Goal: Task Accomplishment & Management: Manage account settings

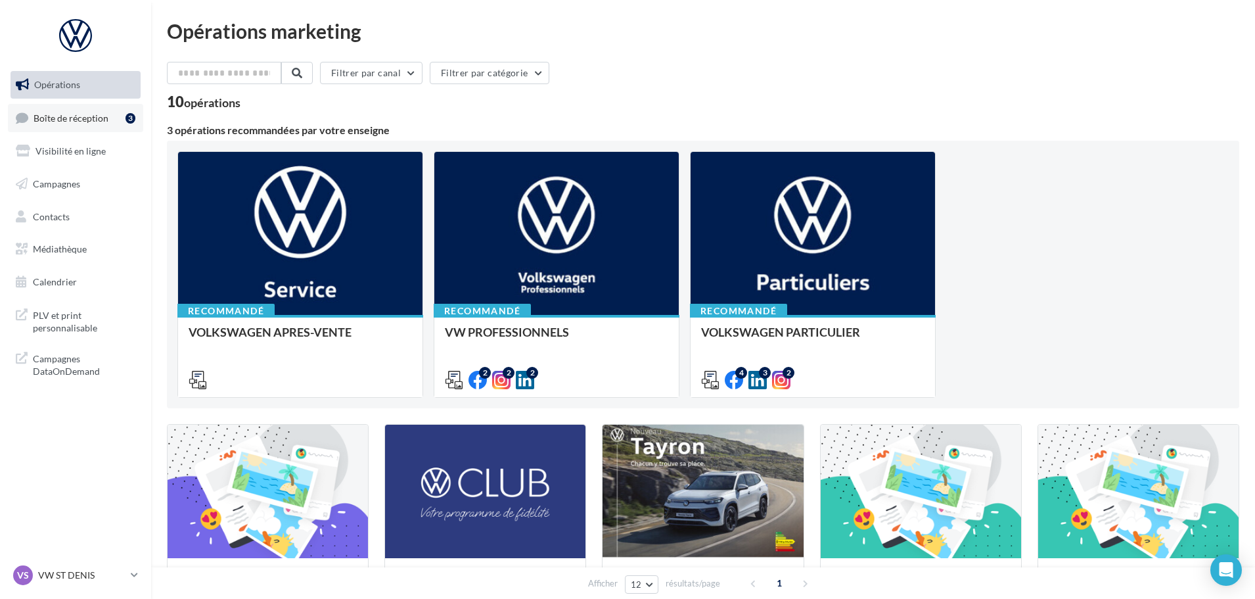
click at [91, 120] on span "Boîte de réception" at bounding box center [71, 117] width 75 height 11
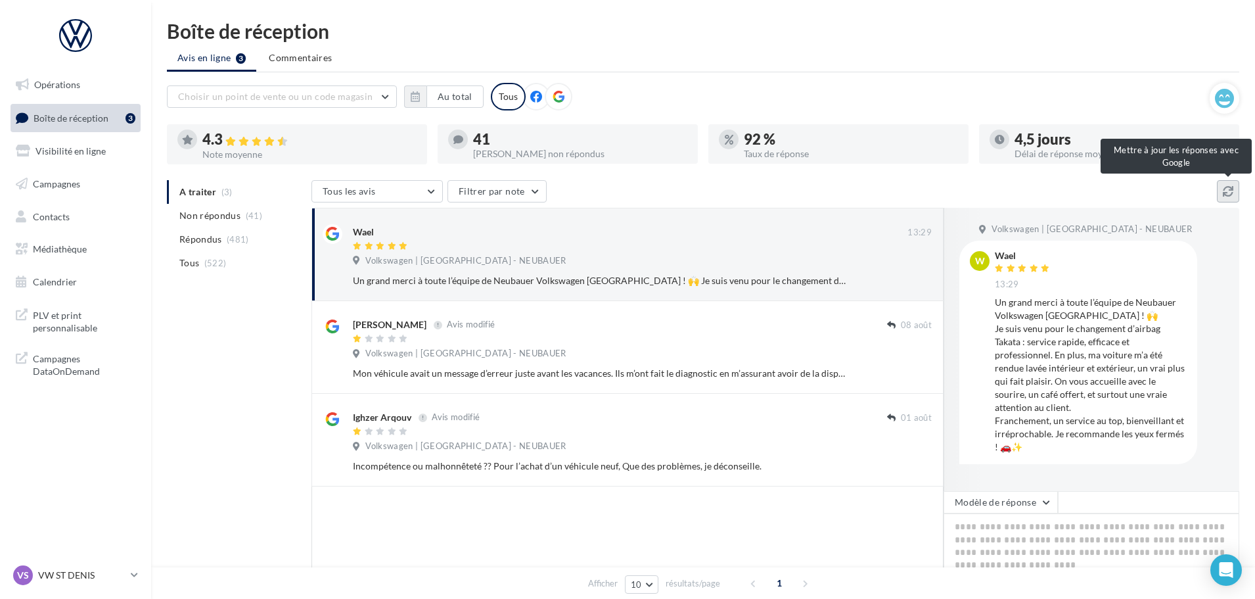
click at [1229, 183] on button at bounding box center [1228, 191] width 22 height 22
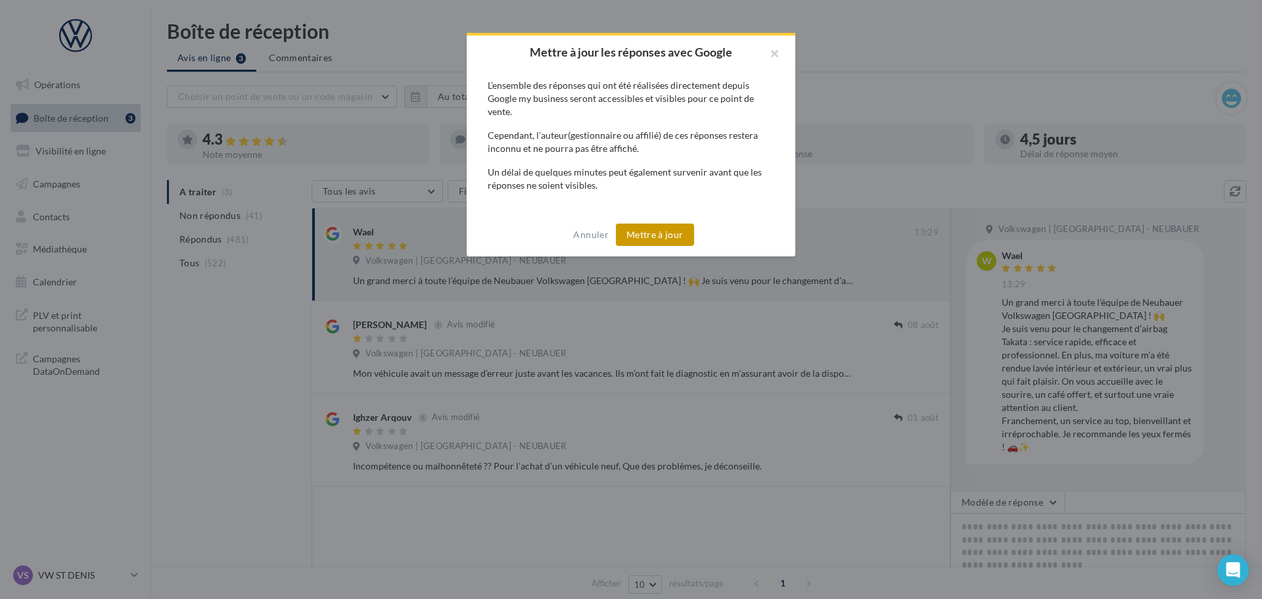
click at [646, 237] on button "Mettre à jour" at bounding box center [655, 234] width 78 height 22
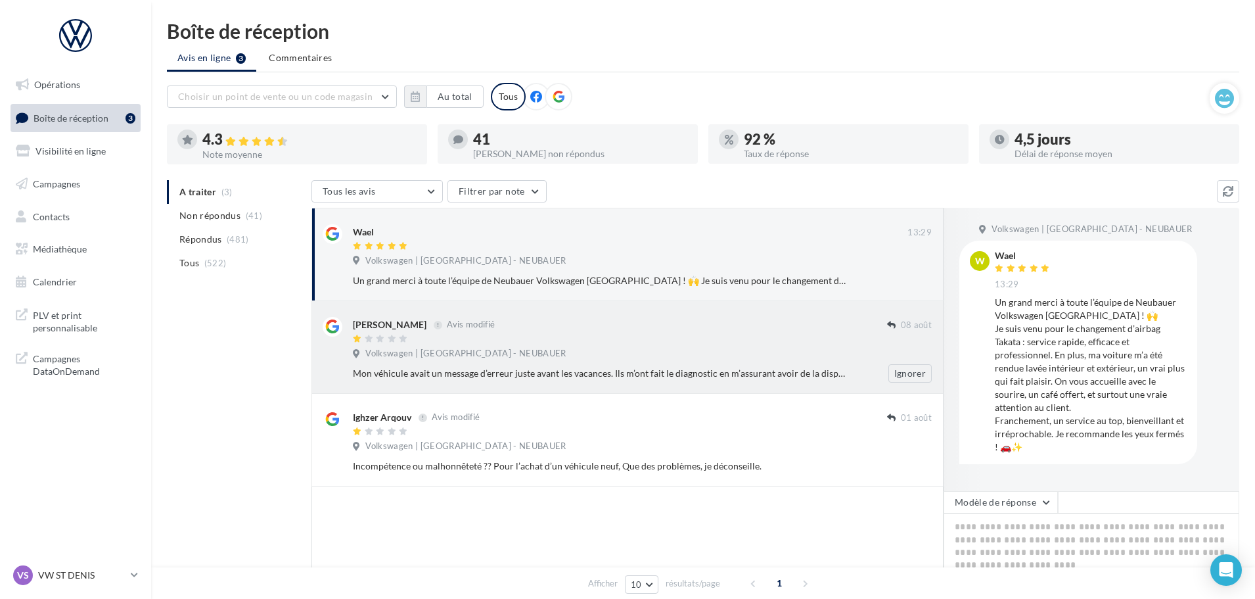
click at [679, 362] on div "Justin Pte Avis modifié 08 août Volkswagen | Saint-Denis - NEUBAUER Mon véhicul…" at bounding box center [642, 350] width 579 height 66
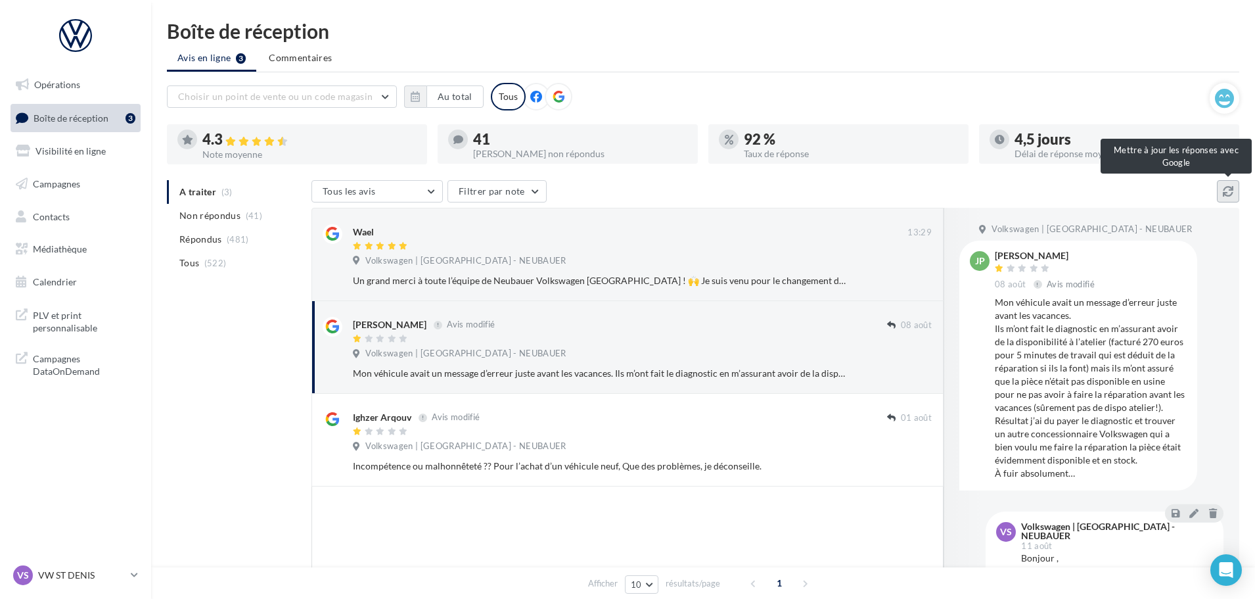
click at [1230, 196] on icon at bounding box center [1228, 191] width 11 height 11
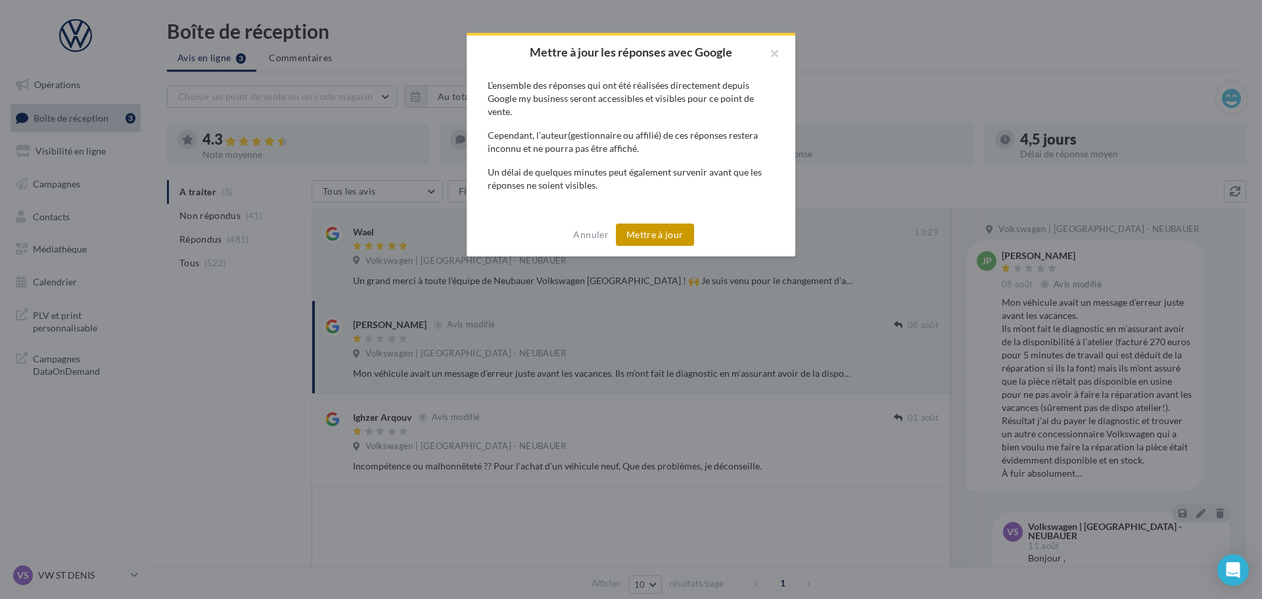
click at [671, 234] on button "Mettre à jour" at bounding box center [655, 234] width 78 height 22
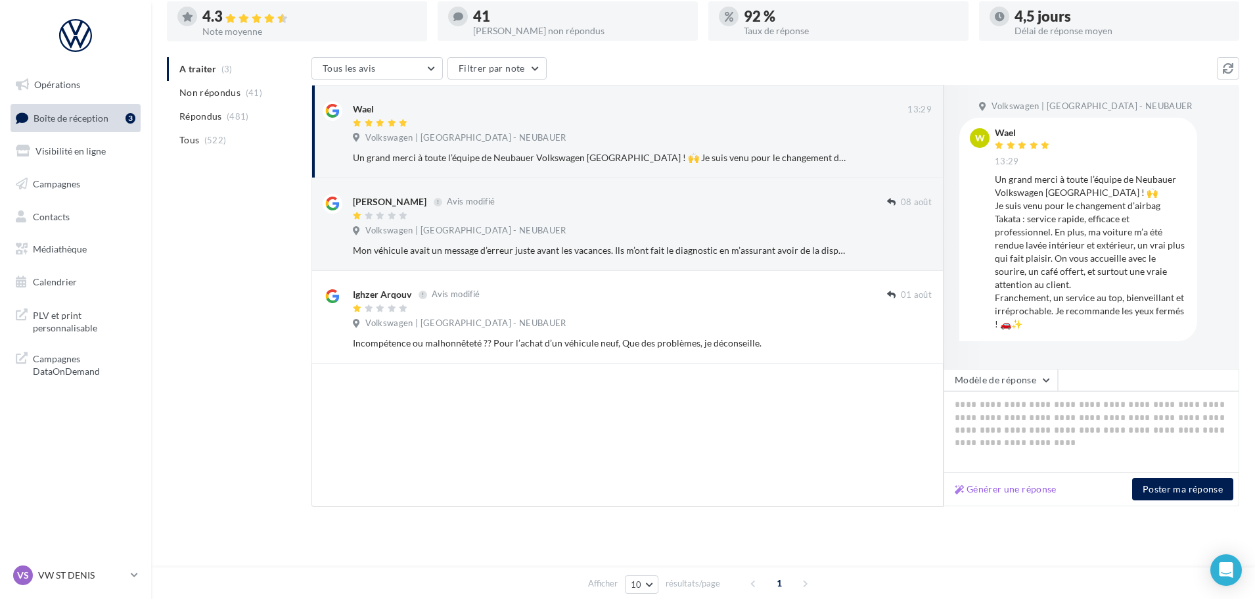
scroll to position [124, 0]
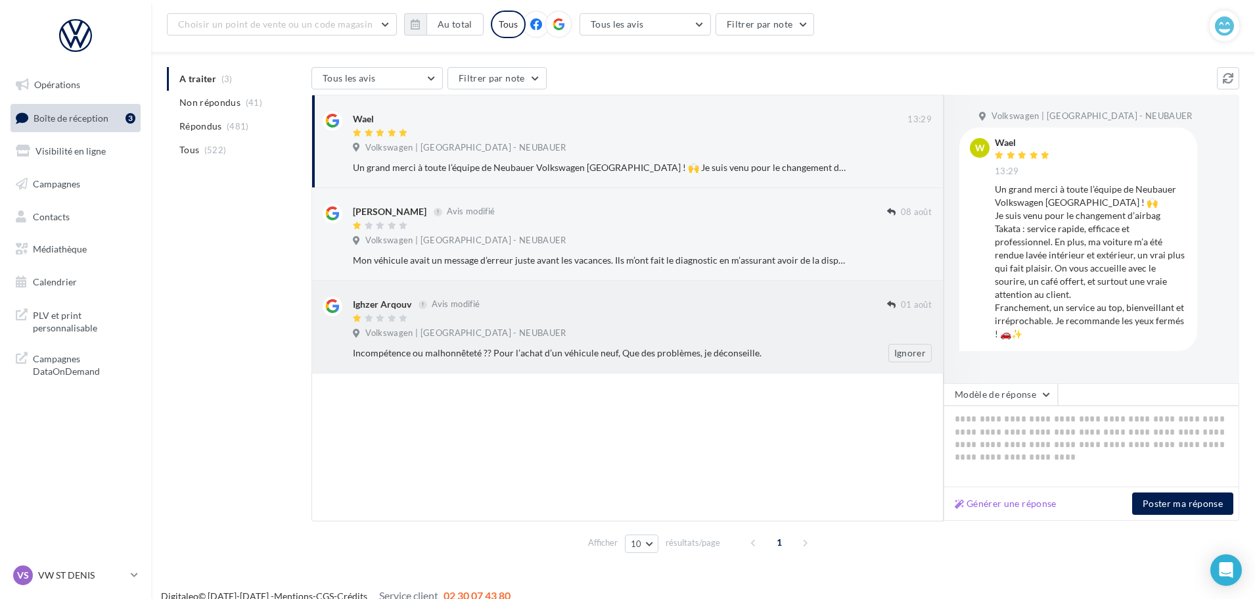
click at [497, 338] on span "Volkswagen | [GEOGRAPHIC_DATA] - NEUBAUER" at bounding box center [465, 333] width 200 height 12
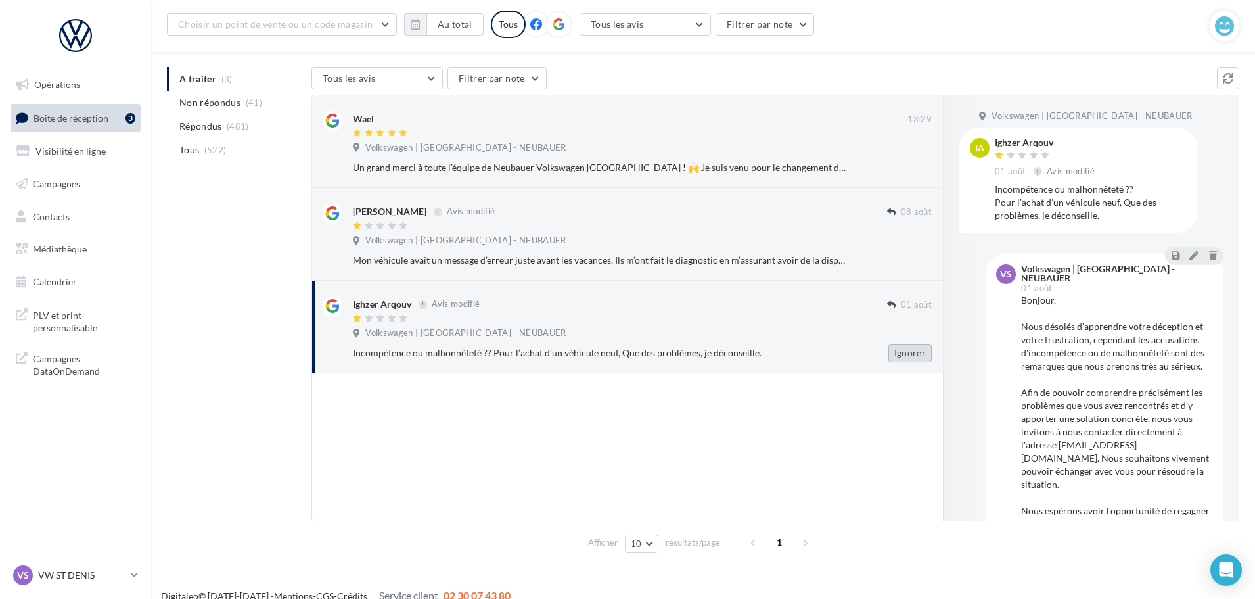
click at [897, 352] on button "Ignorer" at bounding box center [909, 353] width 43 height 18
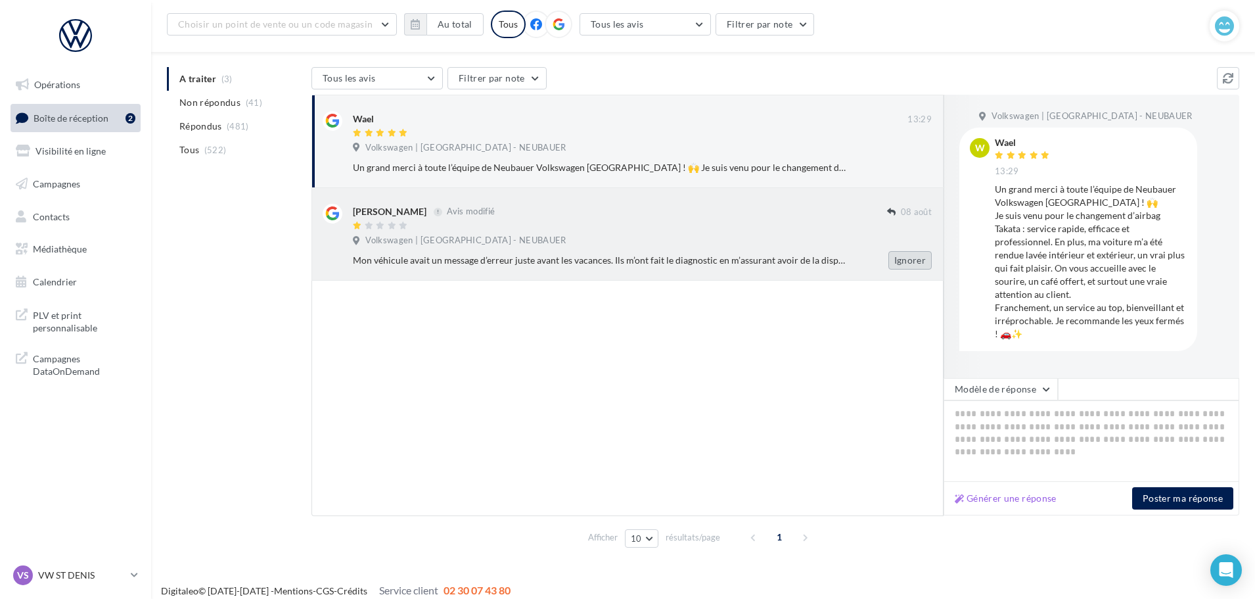
click at [911, 265] on button "Ignorer" at bounding box center [909, 260] width 43 height 18
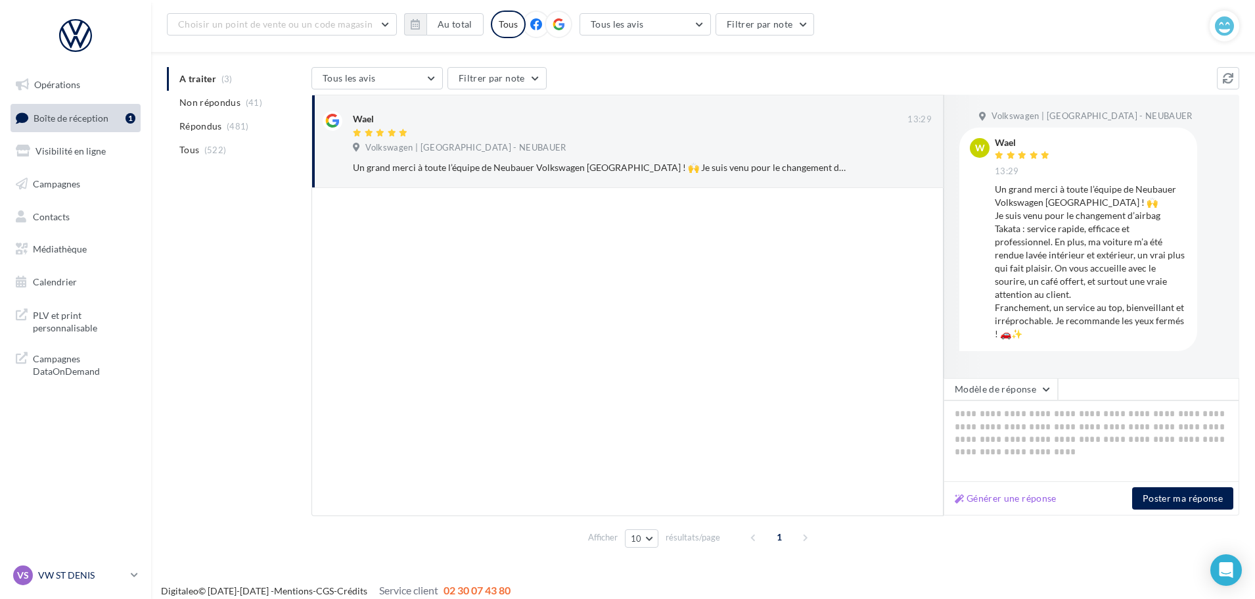
click at [73, 570] on p "VW ST DENIS" at bounding box center [81, 574] width 87 height 13
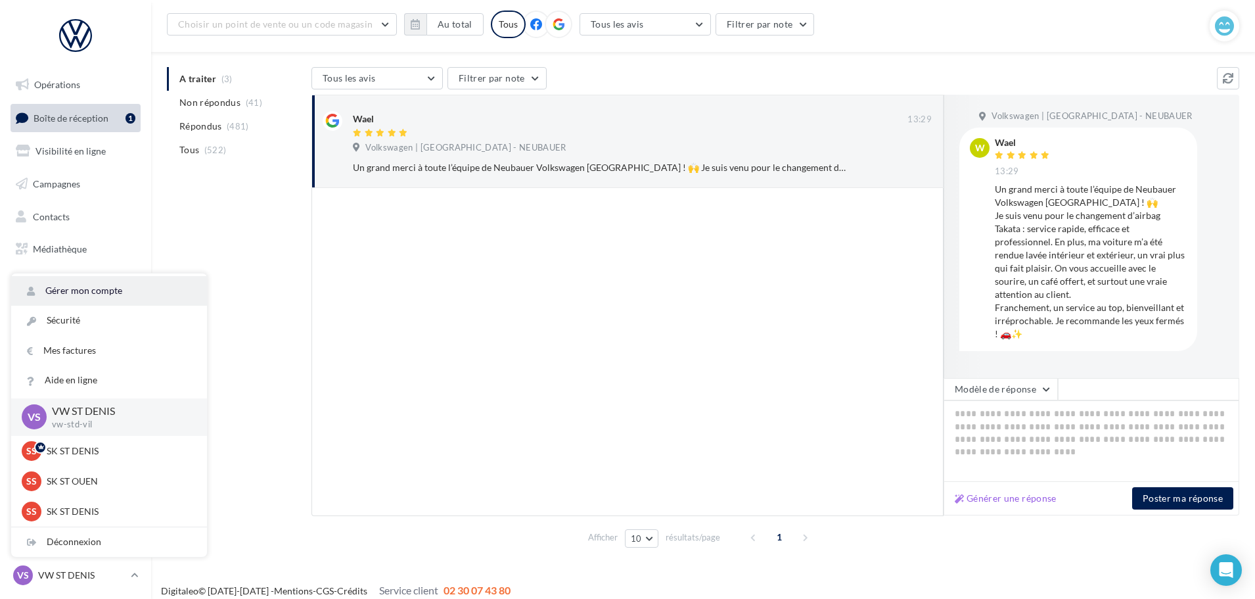
click at [119, 296] on link "Gérer mon compte" at bounding box center [109, 291] width 196 height 30
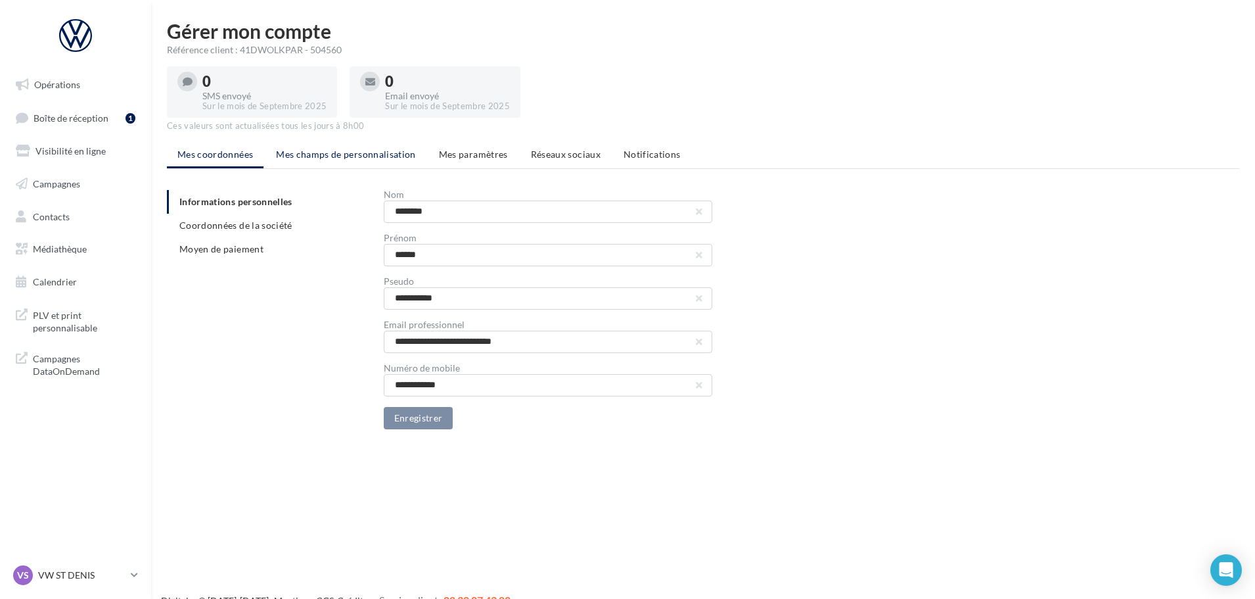
click at [384, 158] on span "Mes champs de personnalisation" at bounding box center [346, 154] width 140 height 11
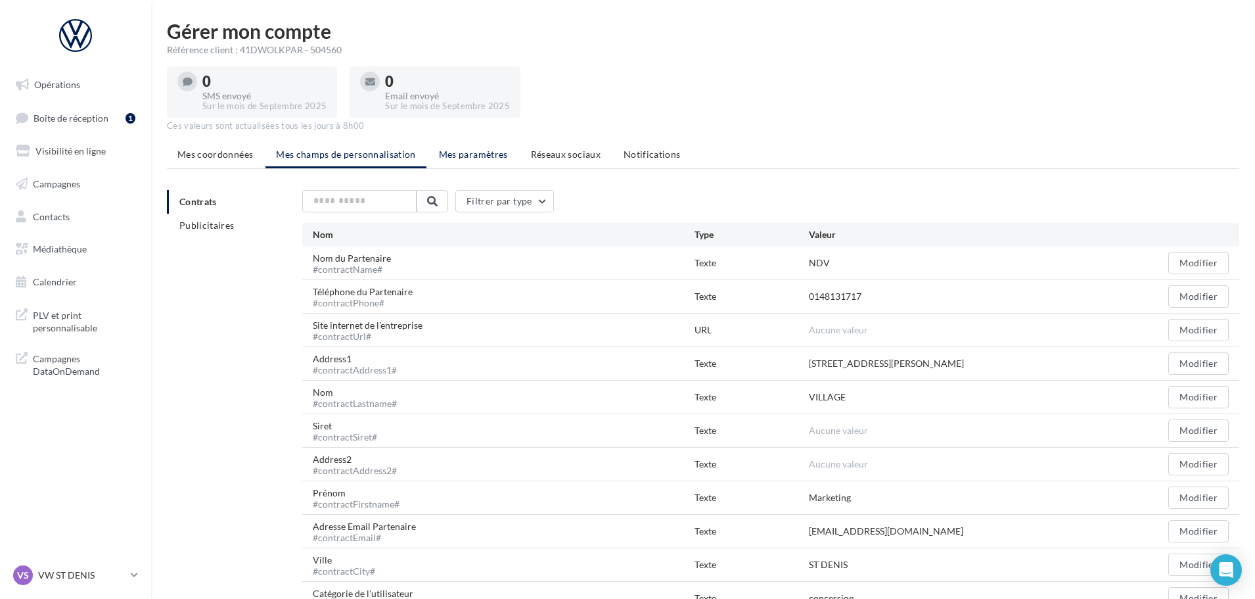
click at [461, 161] on li "Mes paramètres" at bounding box center [473, 155] width 90 height 24
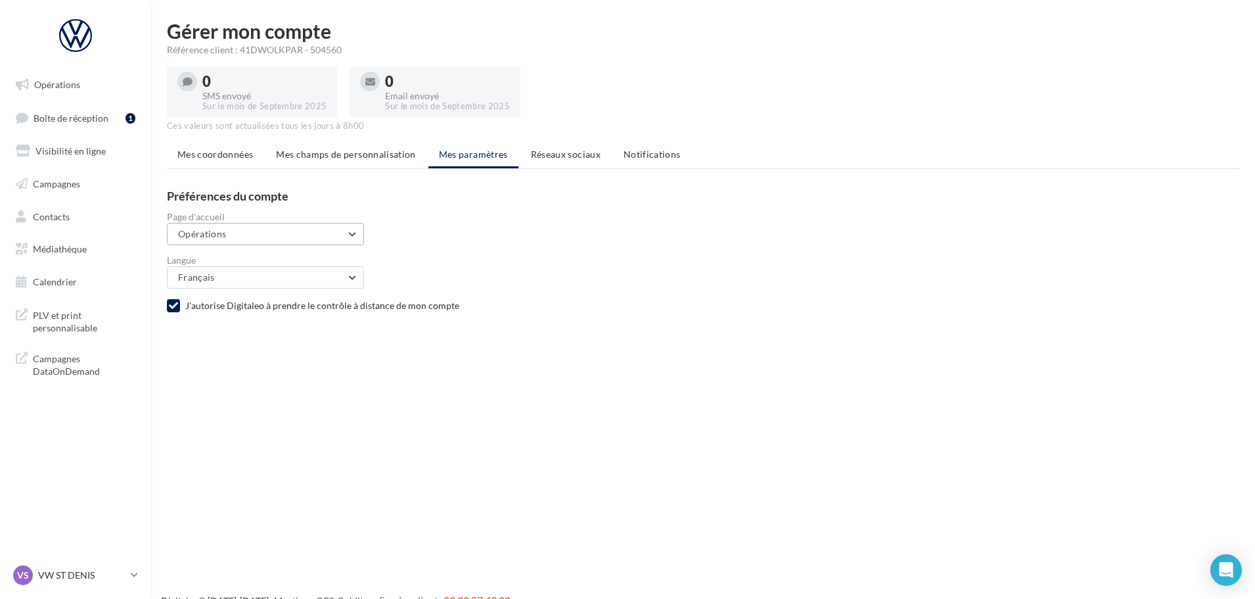
click at [346, 241] on button "Opérations" at bounding box center [265, 234] width 197 height 22
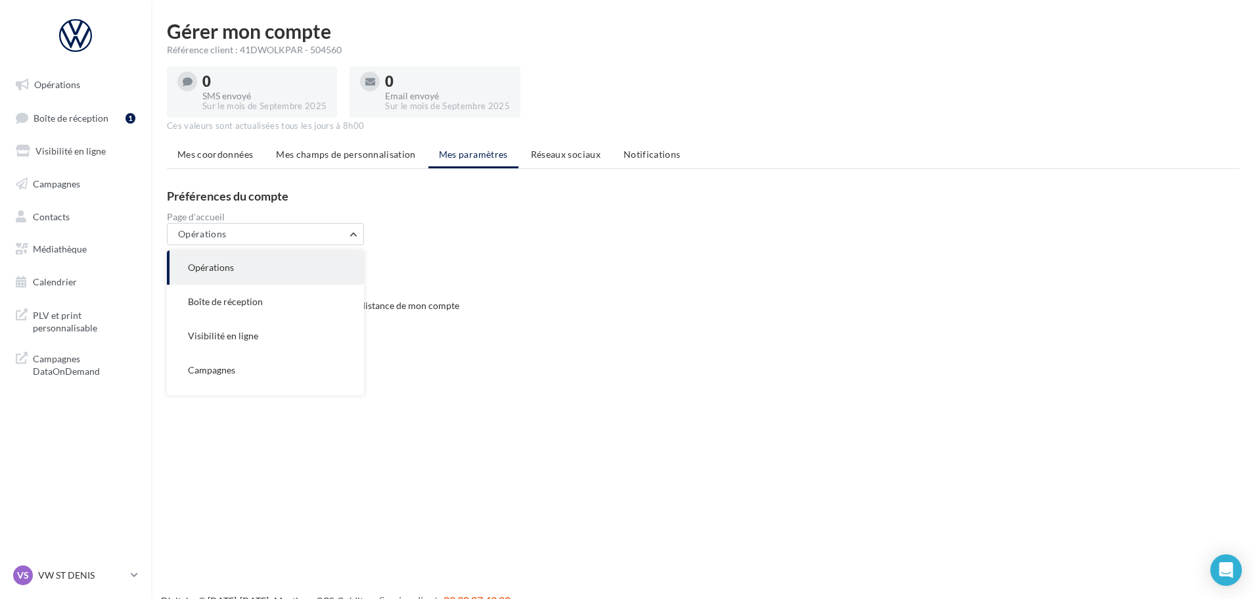
click at [632, 234] on div "Page d'accueil Opérations Opérations Boîte de réception Visibilité en ligne Cam…" at bounding box center [708, 228] width 1083 height 33
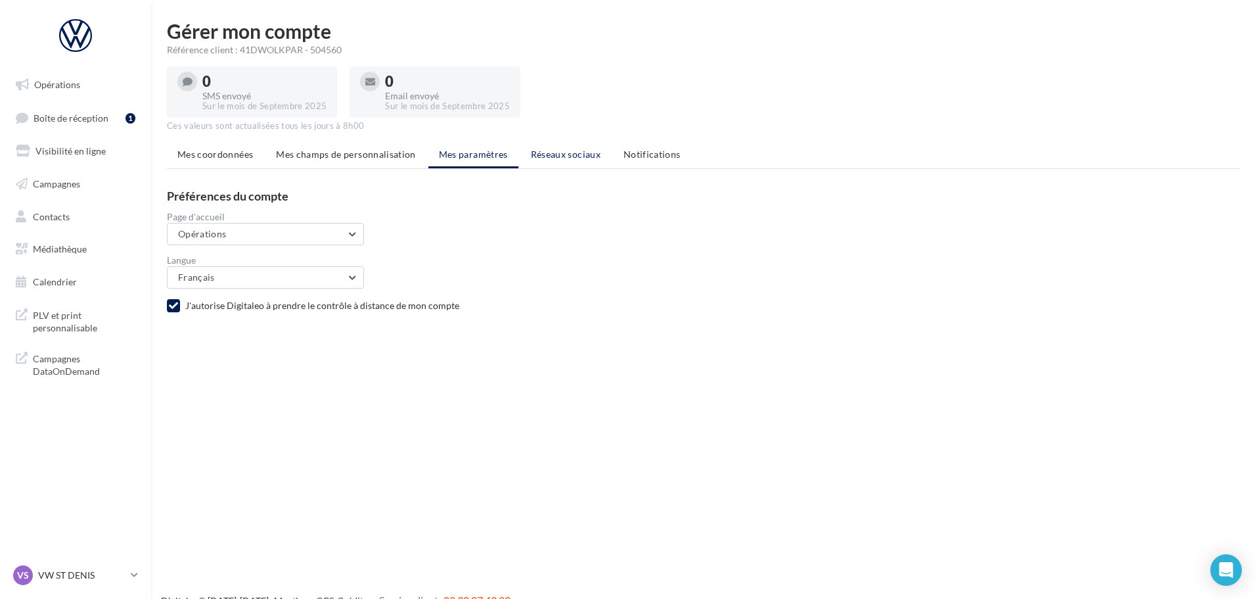
click at [563, 154] on span "Réseaux sociaux" at bounding box center [566, 154] width 70 height 11
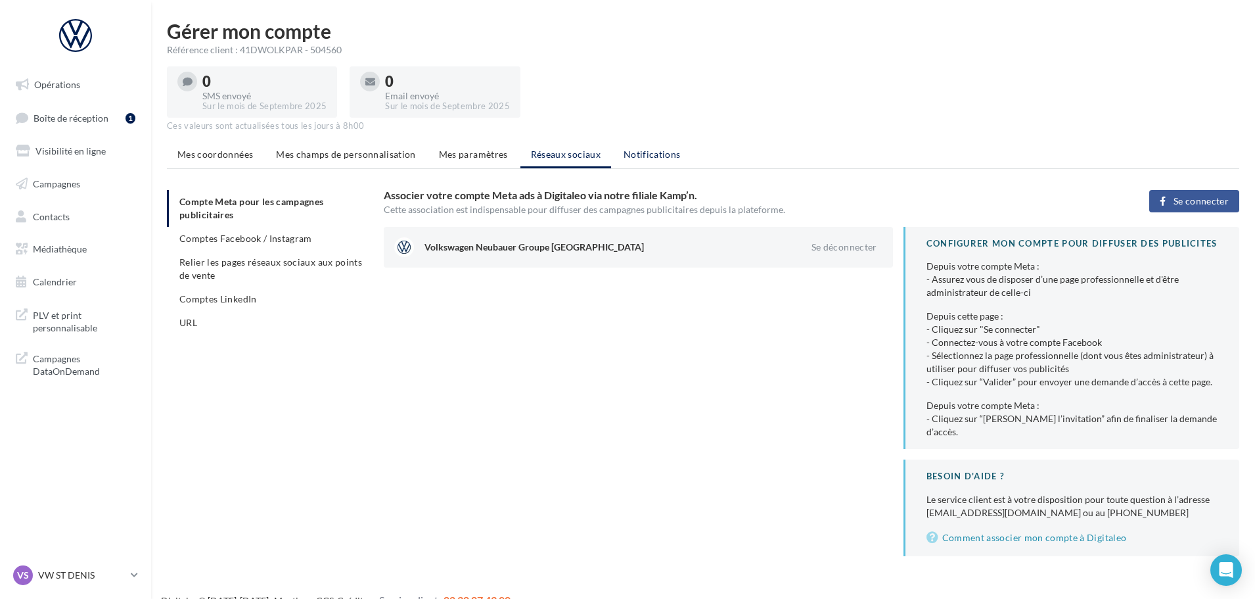
click at [661, 164] on li "Notifications" at bounding box center [652, 155] width 78 height 24
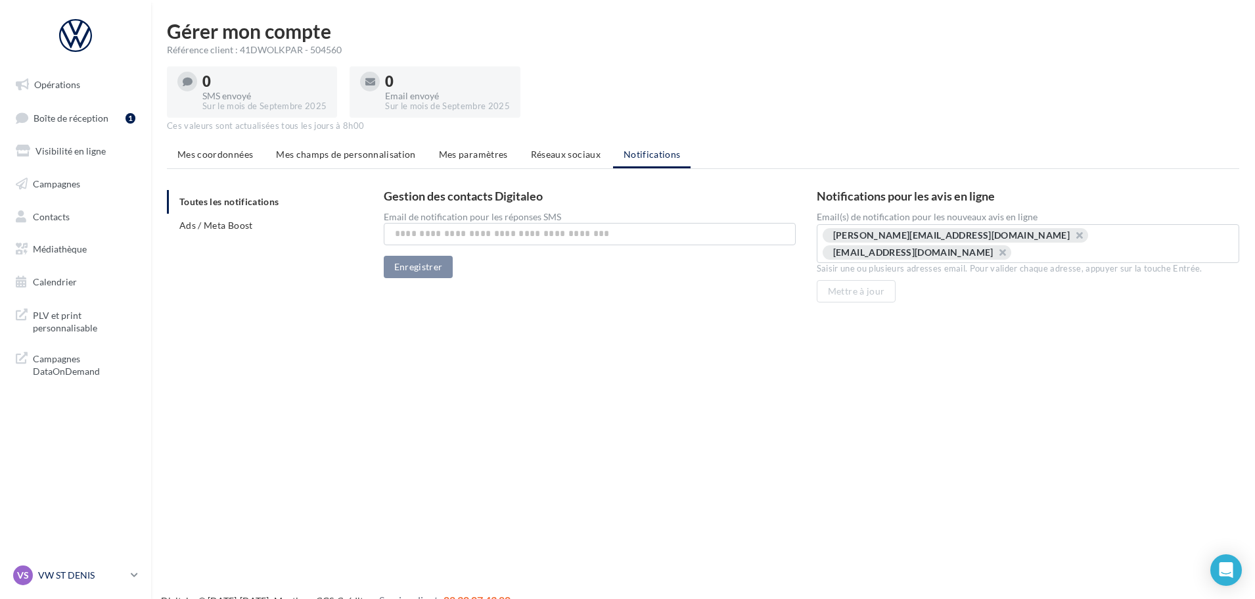
click at [101, 568] on p "VW ST DENIS" at bounding box center [81, 574] width 87 height 13
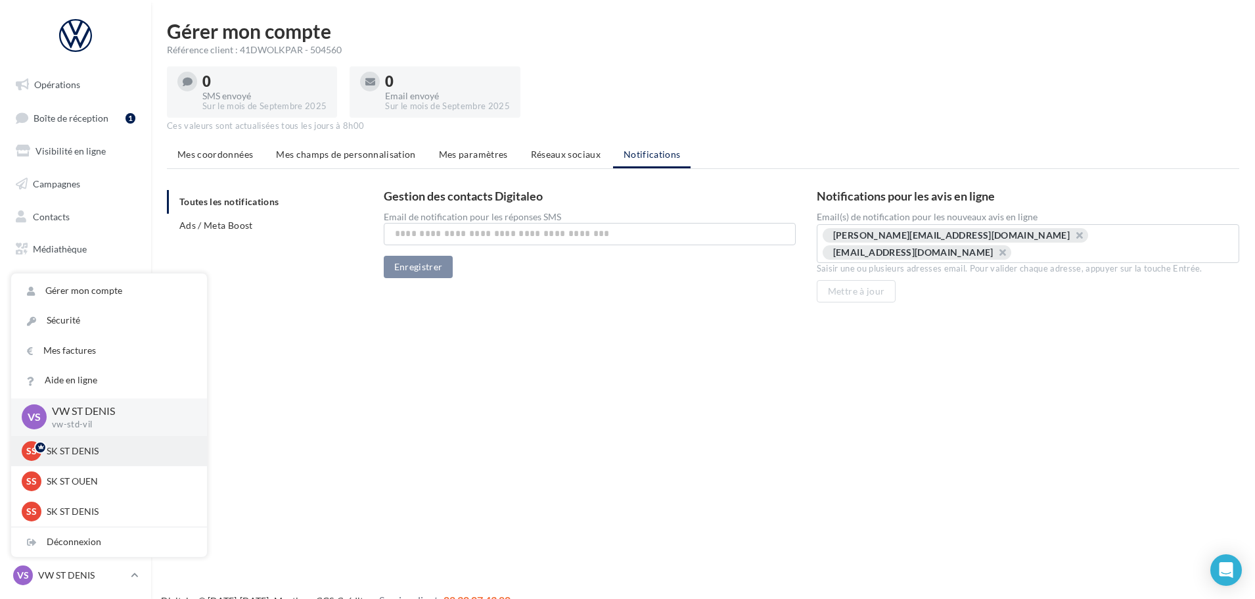
click at [106, 455] on p "SK ST DENIS" at bounding box center [119, 450] width 145 height 13
